Goal: Information Seeking & Learning: Learn about a topic

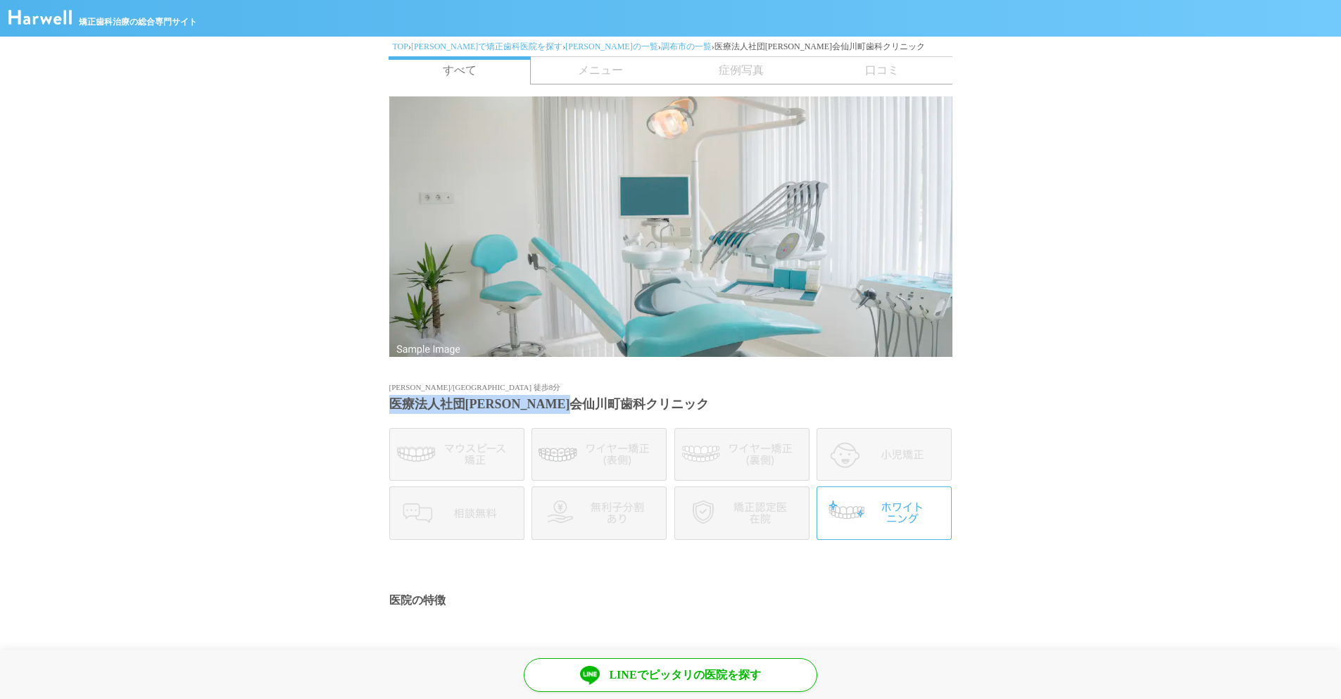
drag, startPoint x: 393, startPoint y: 403, endPoint x: 627, endPoint y: 409, distance: 234.5
click at [627, 409] on h1 "医療法人社団[PERSON_NAME]会仙川町歯科クリニック" at bounding box center [670, 404] width 563 height 19
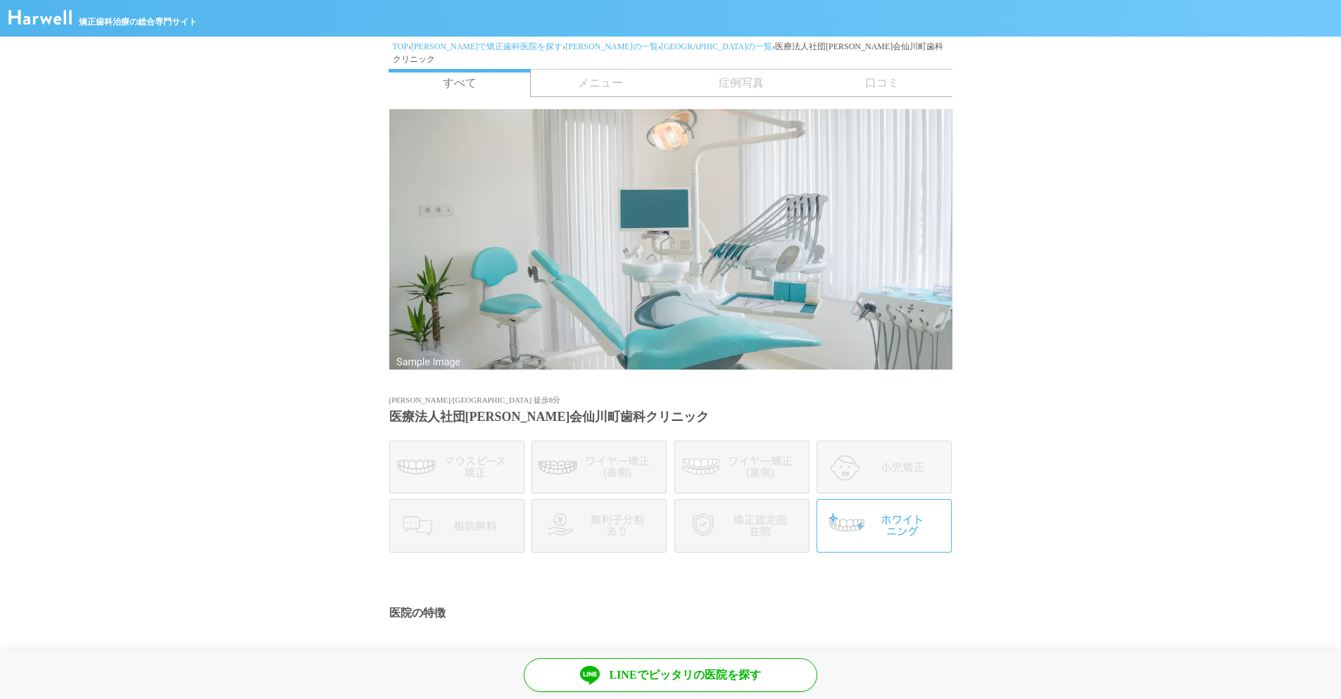
click at [600, 70] on span "メニュー" at bounding box center [600, 83] width 141 height 27
click at [710, 75] on span "症例写真" at bounding box center [741, 83] width 141 height 27
click at [776, 81] on span "症例写真" at bounding box center [741, 83] width 141 height 27
click at [902, 70] on span "口コミ" at bounding box center [882, 83] width 141 height 27
click at [576, 71] on span "メニュー" at bounding box center [600, 83] width 141 height 27
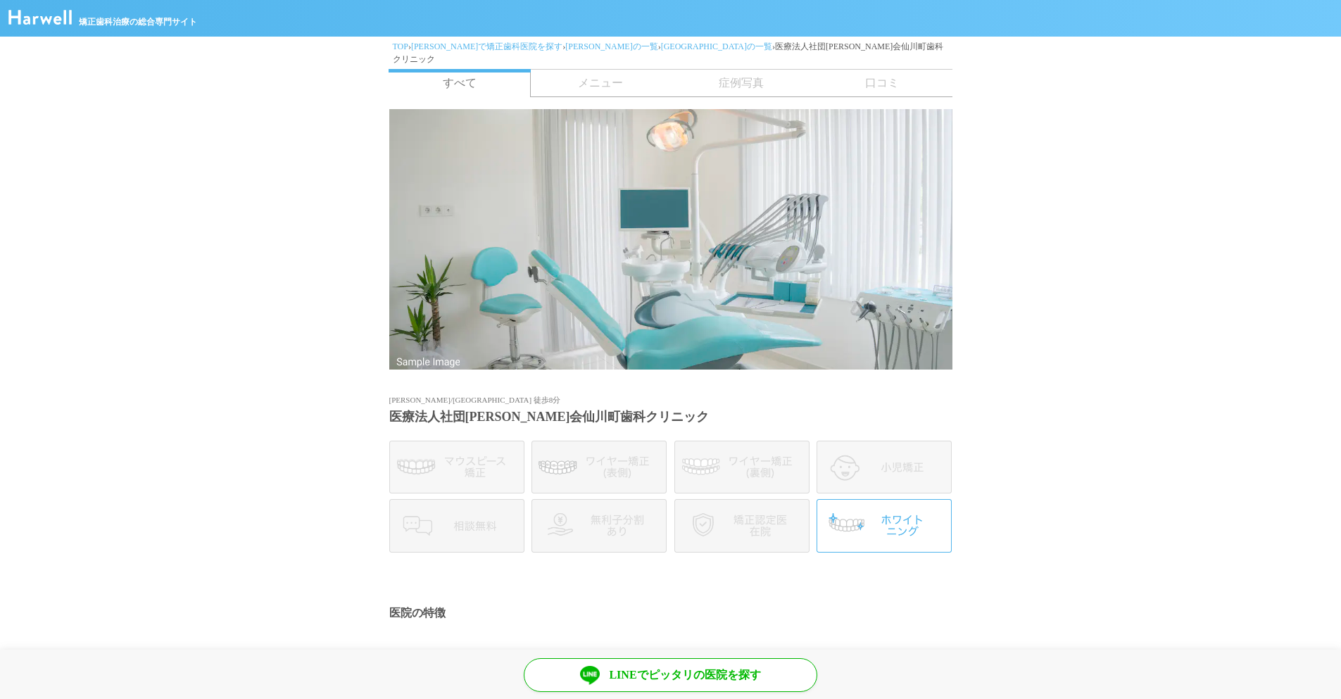
click at [534, 70] on span "メニュー" at bounding box center [600, 83] width 141 height 27
click at [491, 69] on link "すべて" at bounding box center [460, 83] width 142 height 28
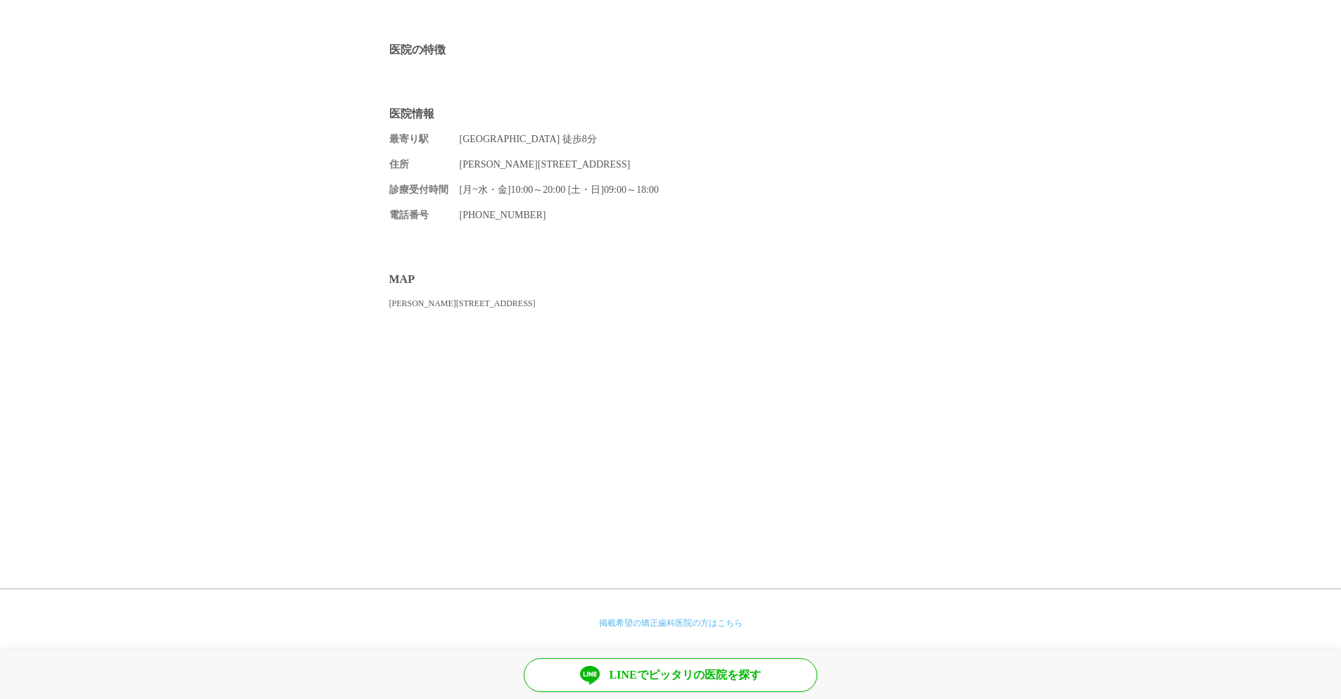
scroll to position [590, 0]
